Goal: Check status

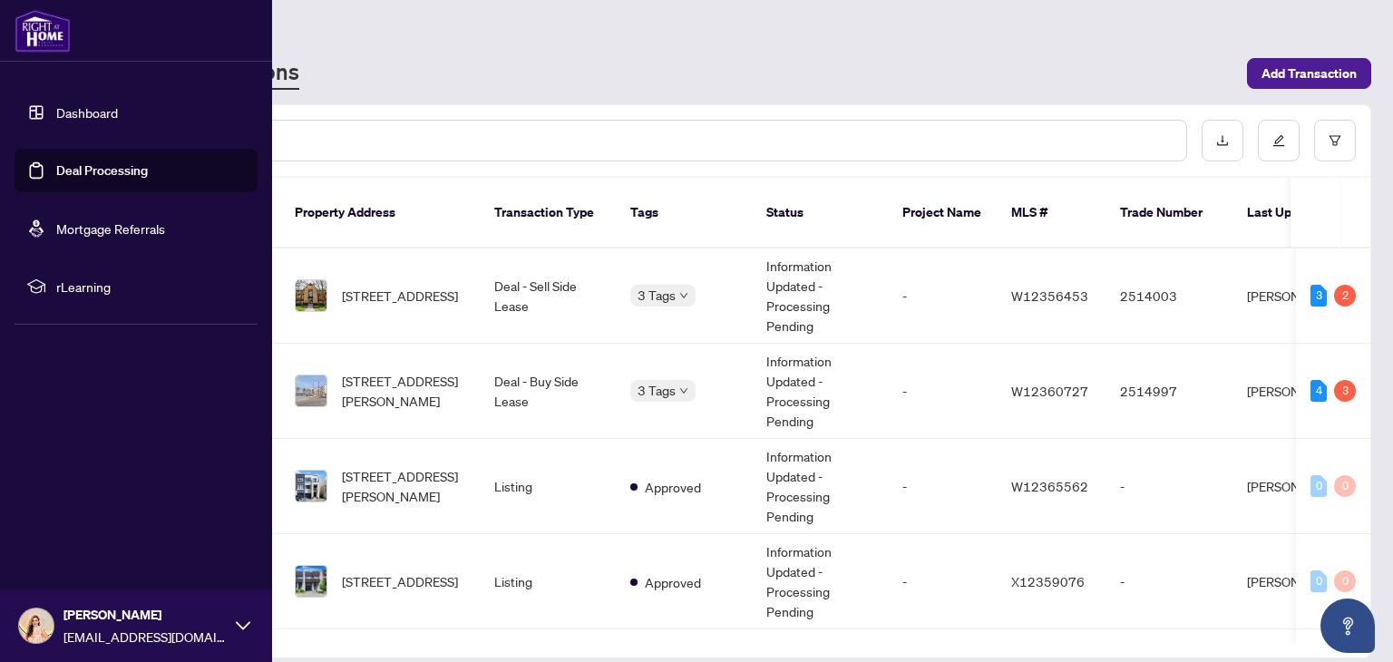
drag, startPoint x: 0, startPoint y: 0, endPoint x: 93, endPoint y: 116, distance: 149.0
click at [93, 116] on link "Dashboard" at bounding box center [87, 112] width 62 height 16
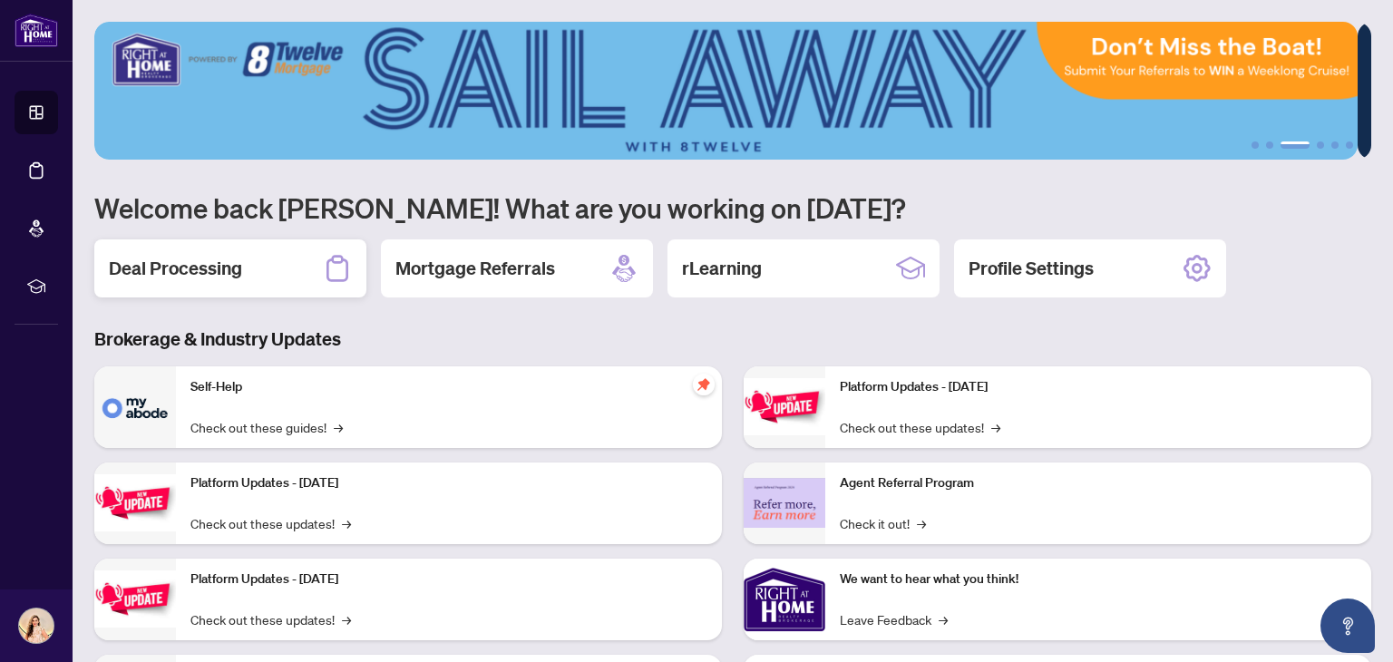
click at [295, 280] on div "Deal Processing" at bounding box center [230, 268] width 272 height 58
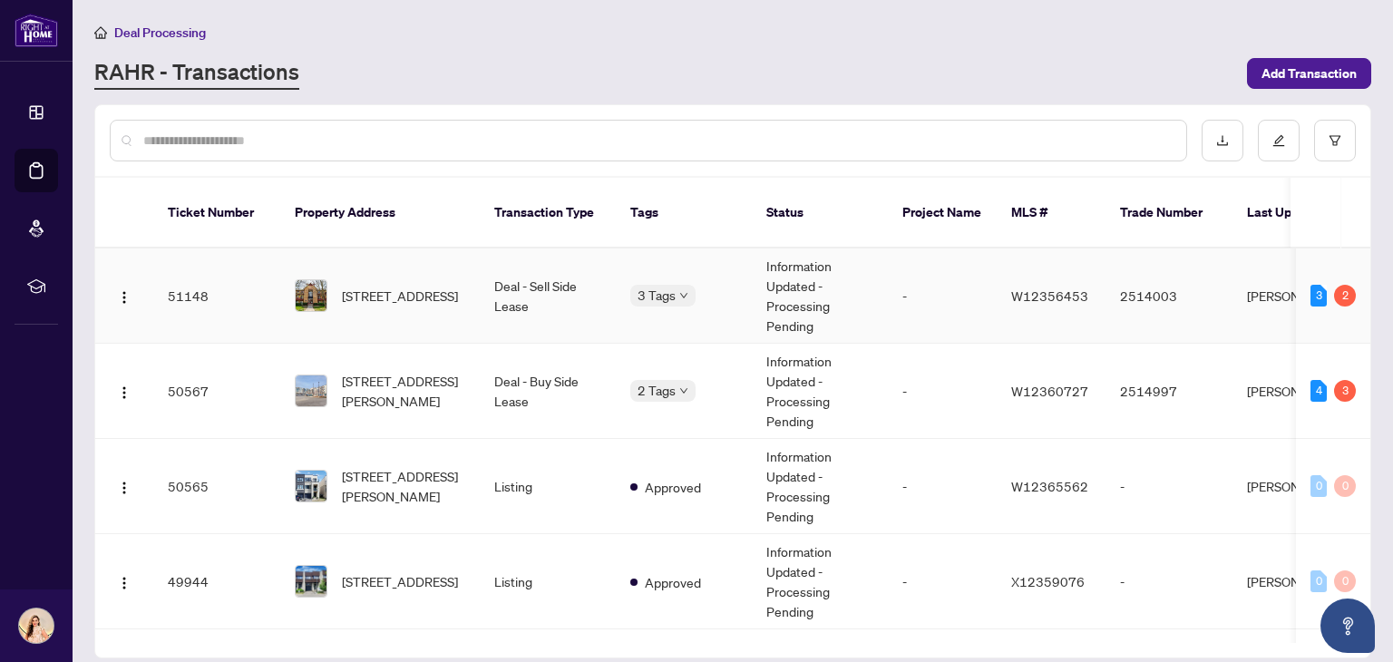
click at [239, 284] on td "51148" at bounding box center [216, 295] width 127 height 95
